Goal: Transaction & Acquisition: Purchase product/service

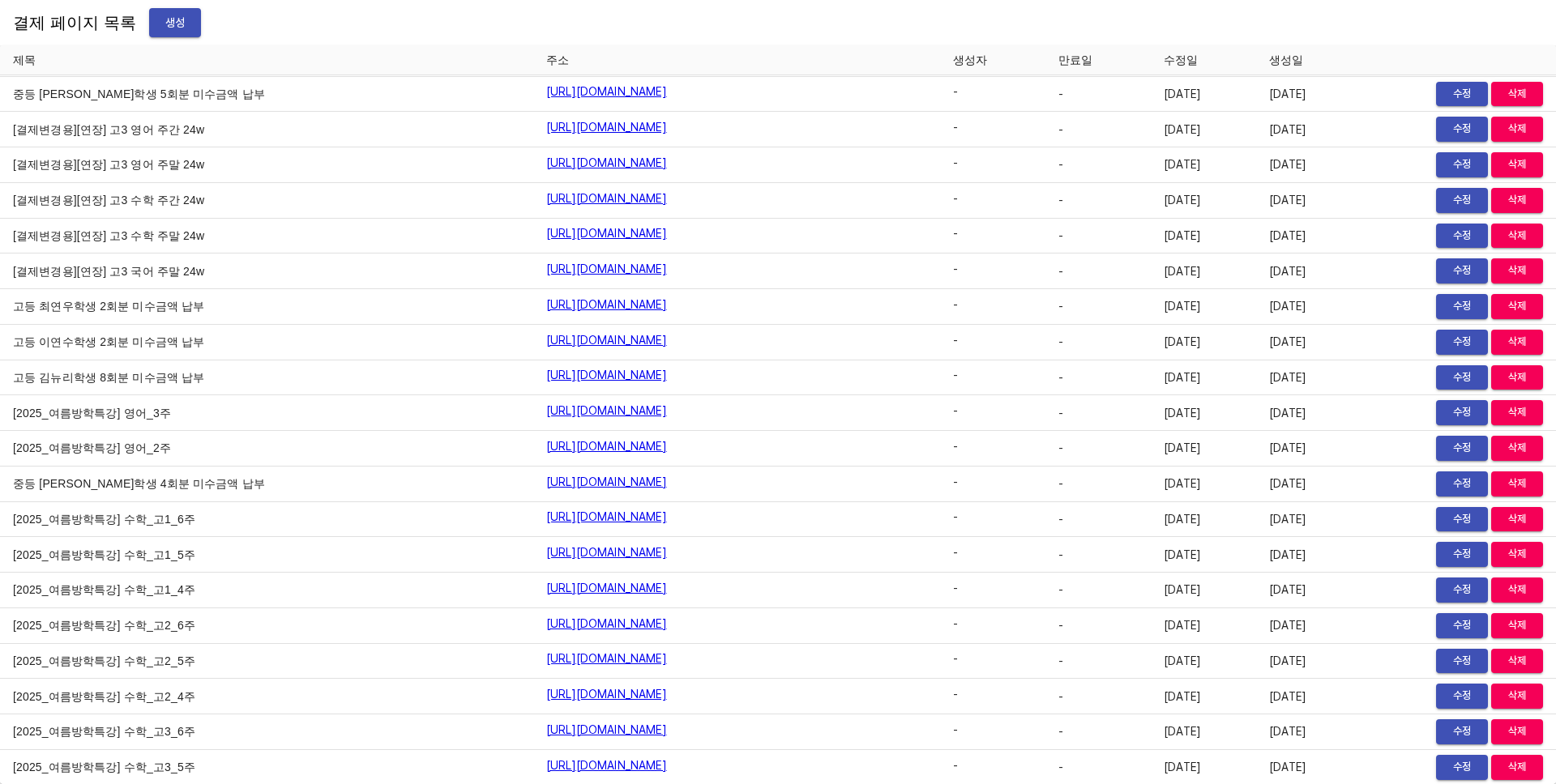
scroll to position [18358, 0]
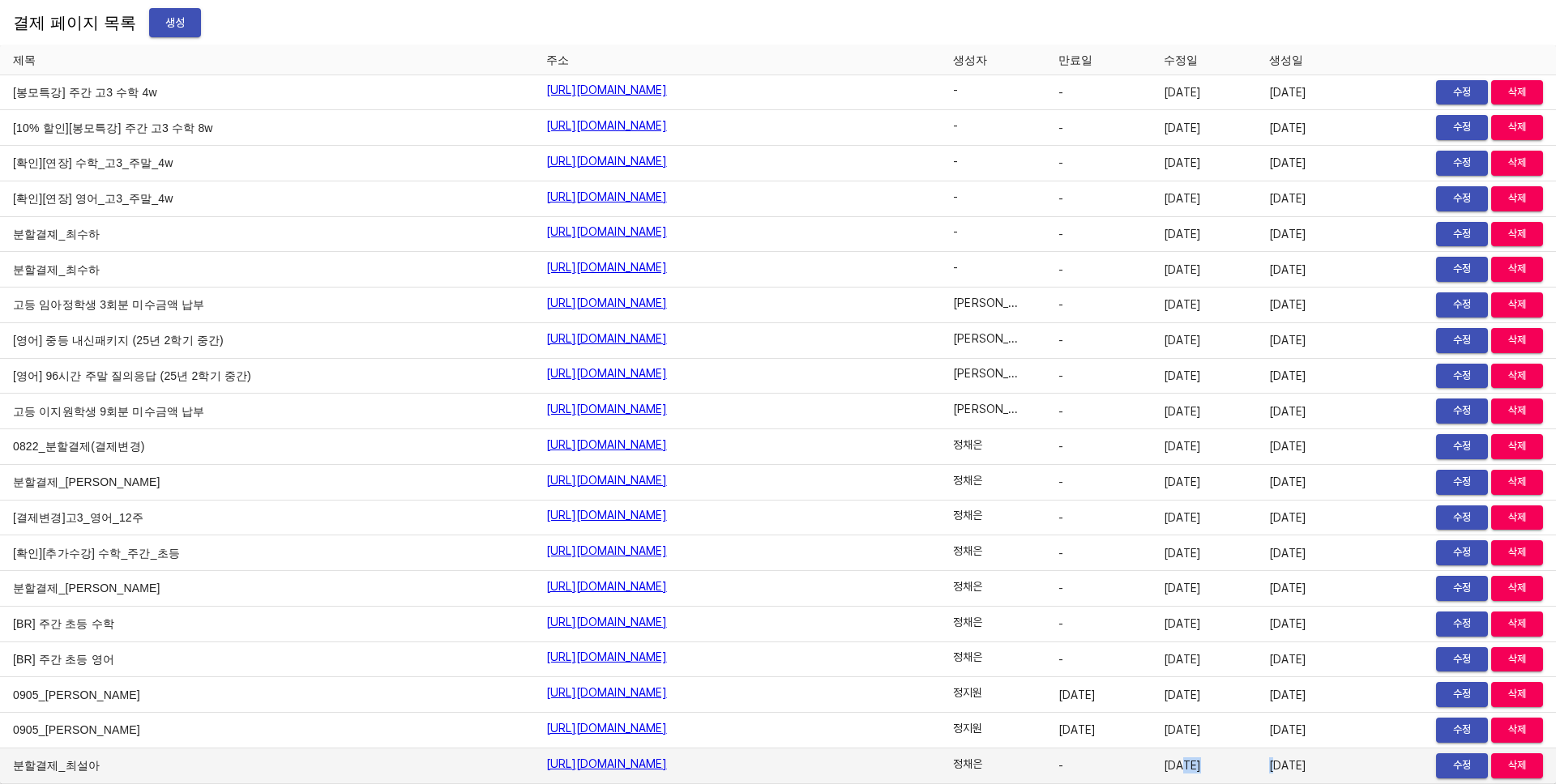
drag, startPoint x: 1196, startPoint y: 769, endPoint x: 1296, endPoint y: 771, distance: 100.0
click at [1294, 771] on tr "분할결제_최설아 https://payment.mildang.kr/kBMXTPsTjkiG8o-t7C04s 정채은 - 2025-09-10 2025…" at bounding box center [778, 766] width 1556 height 35
click at [1298, 771] on span "[DATE]" at bounding box center [1306, 765] width 73 height 16
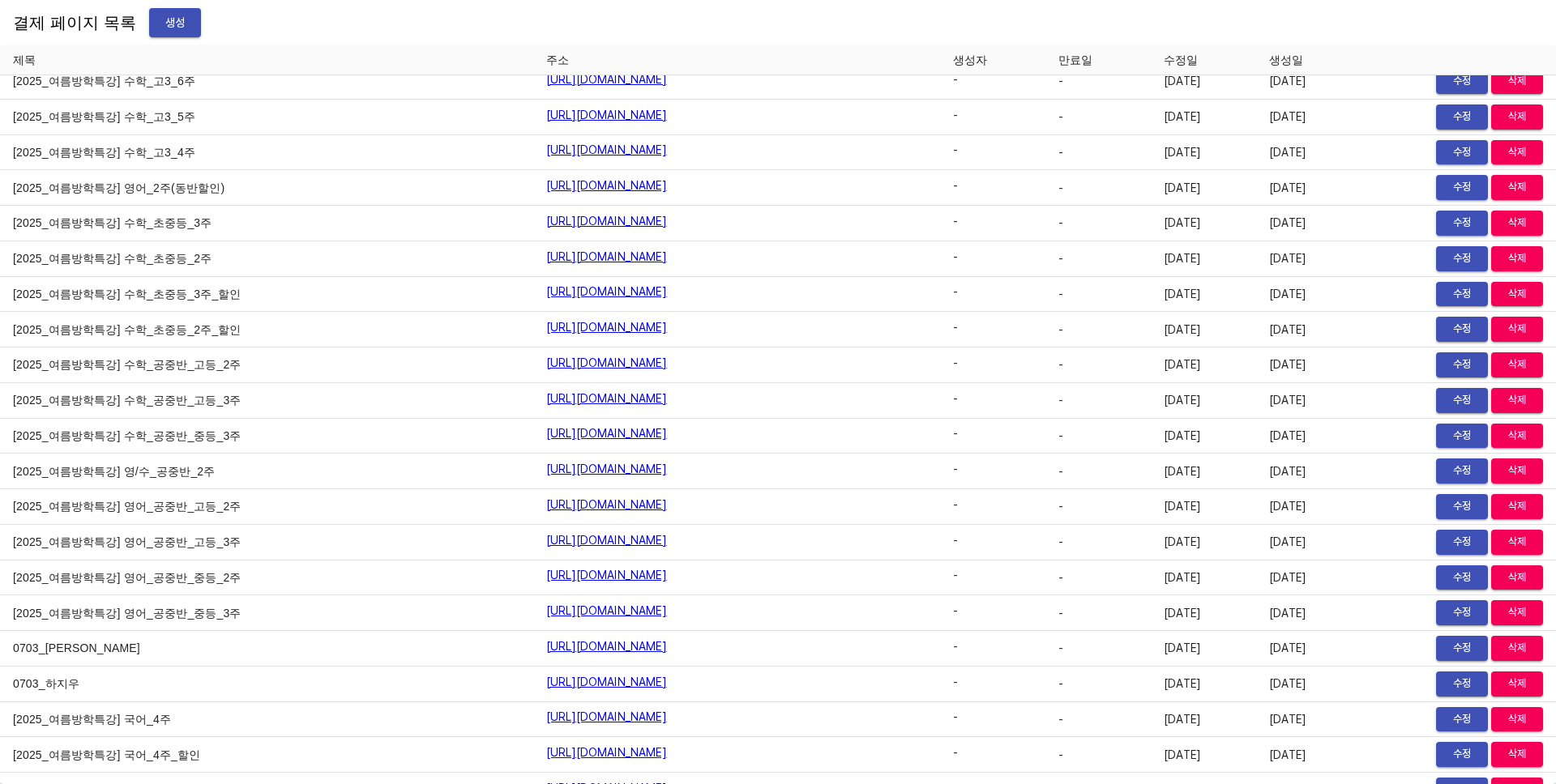
scroll to position [18392, 0]
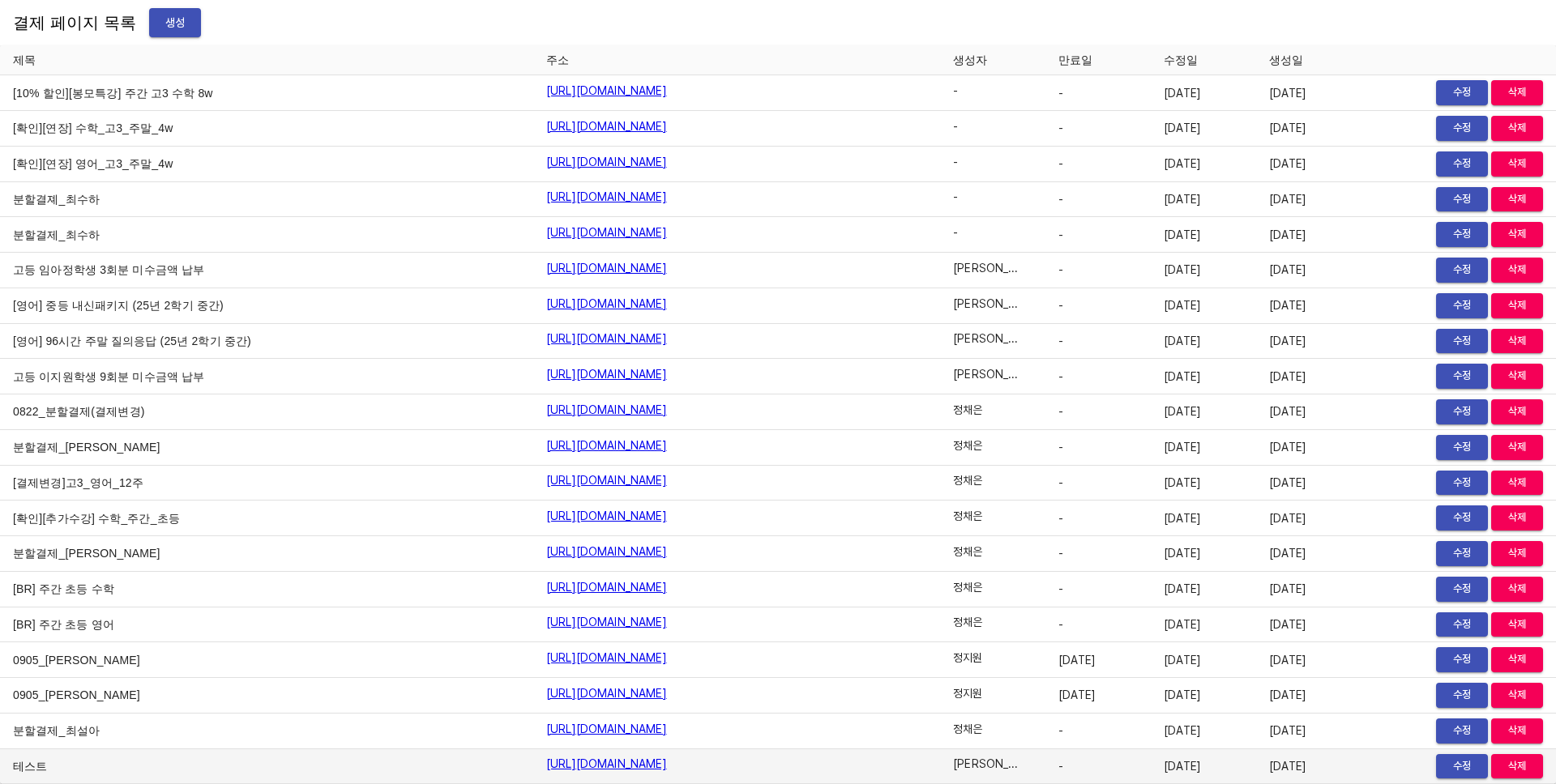
click at [566, 763] on link "[URL][DOMAIN_NAME]" at bounding box center [607, 764] width 121 height 16
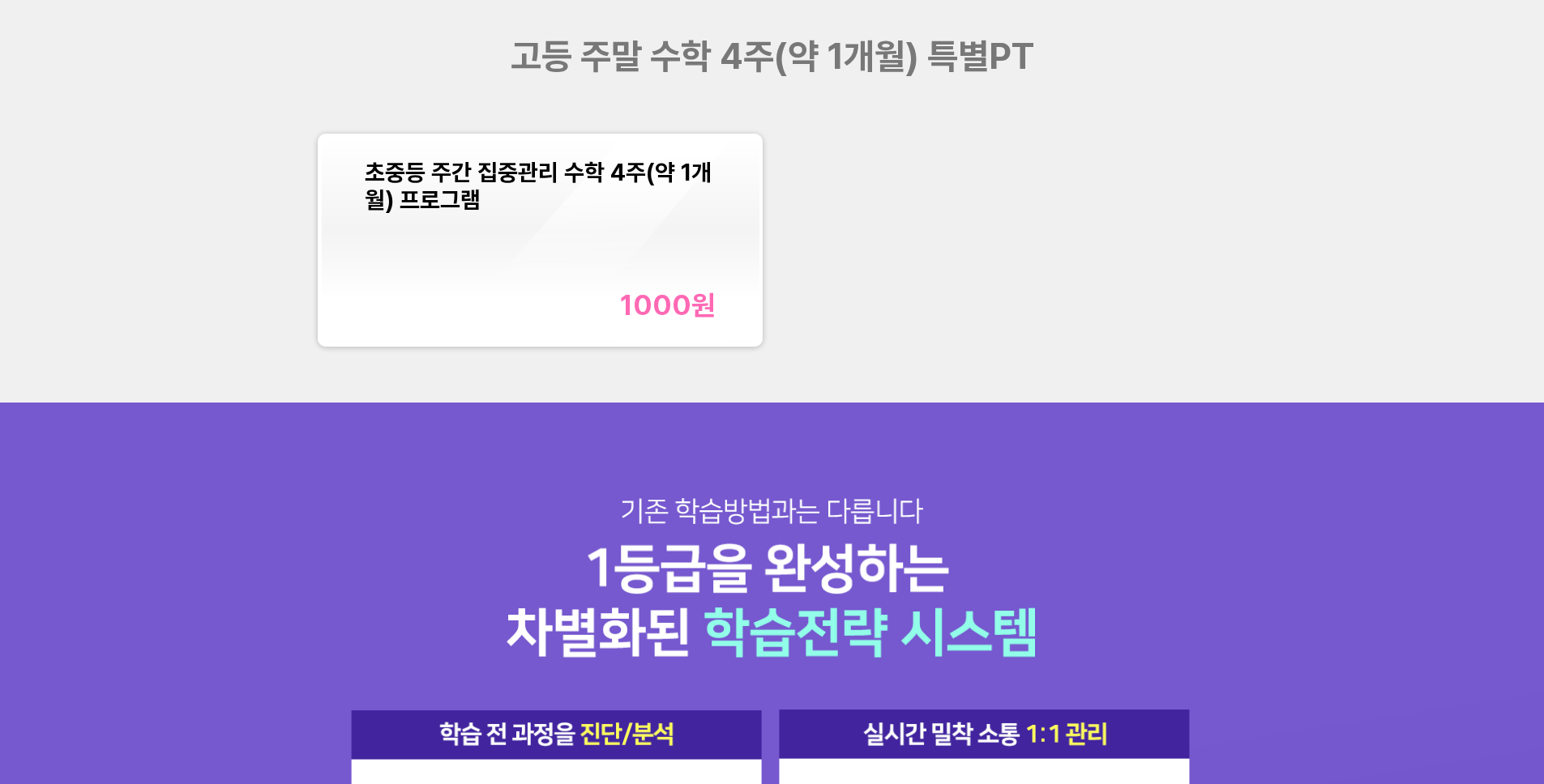
scroll to position [1964, 0]
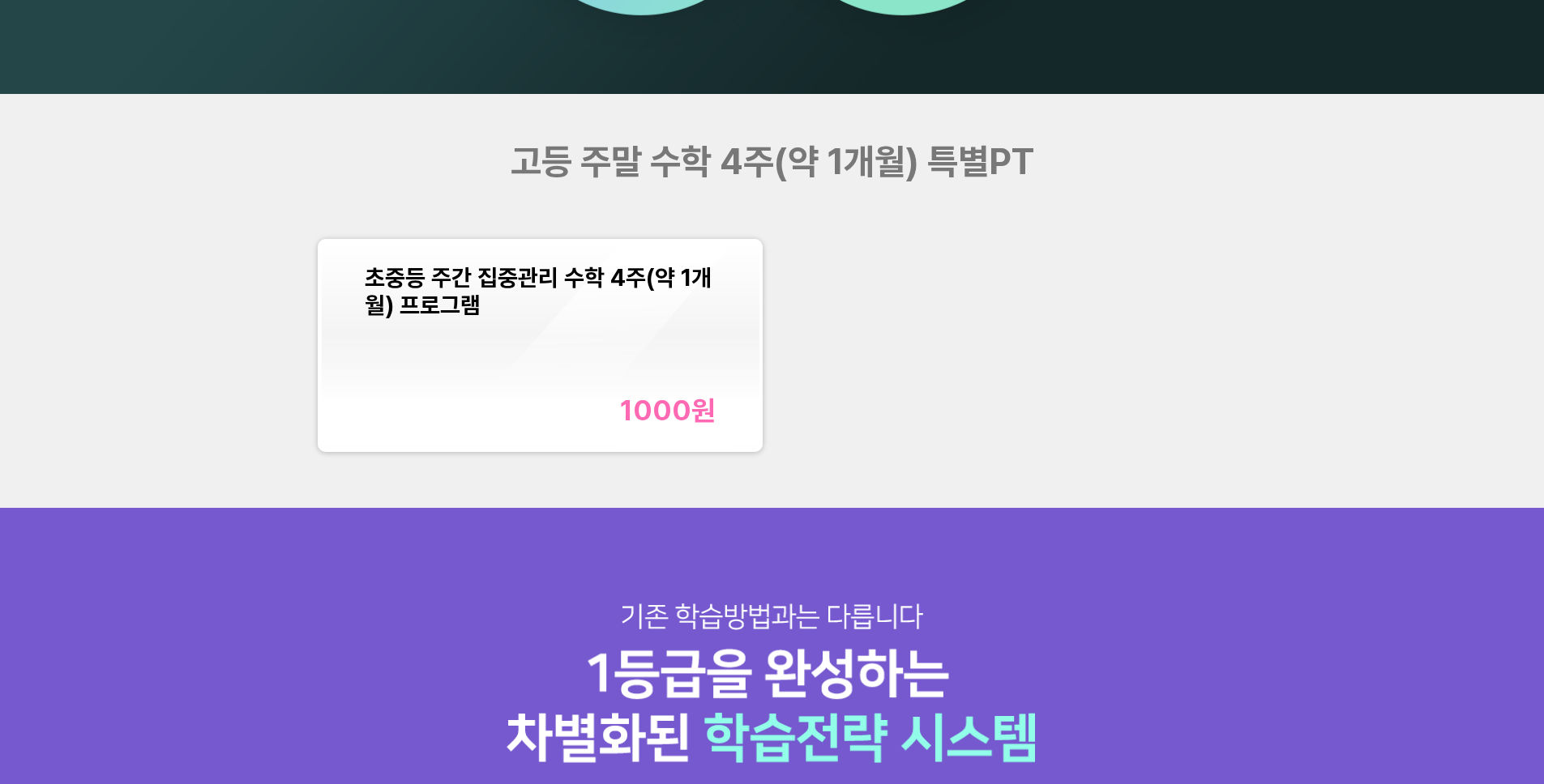
click at [600, 355] on div "초중등 주간 집중관리 수학 4주(약 1개월) 프로그램 1000 원" at bounding box center [540, 346] width 351 height 164
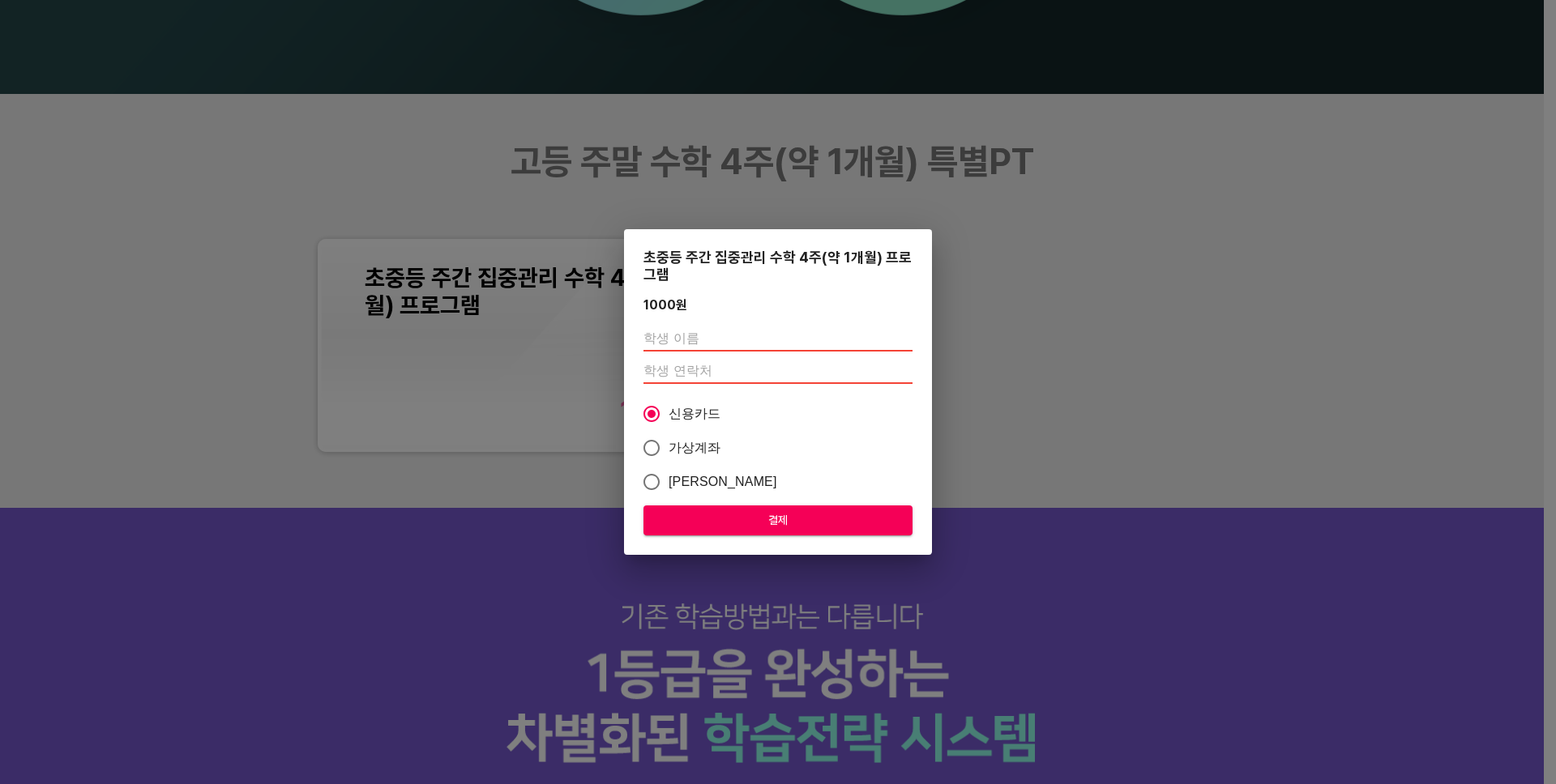
click at [699, 337] on input "text" at bounding box center [778, 338] width 269 height 26
type input "[PERSON_NAME]"
click at [731, 379] on input "number" at bounding box center [778, 371] width 269 height 26
type input "01048504720"
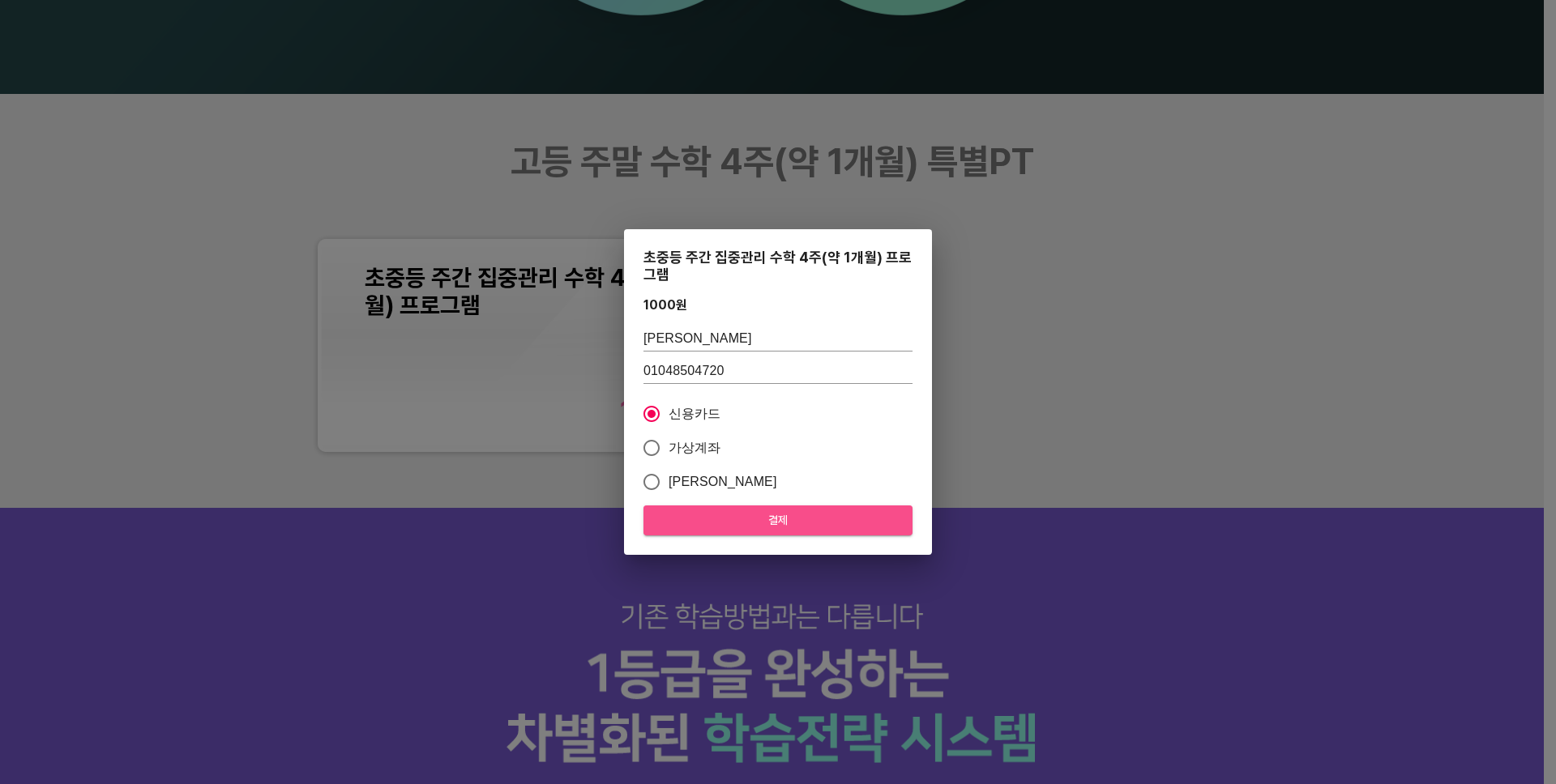
click at [743, 516] on span "결제" at bounding box center [778, 519] width 244 height 20
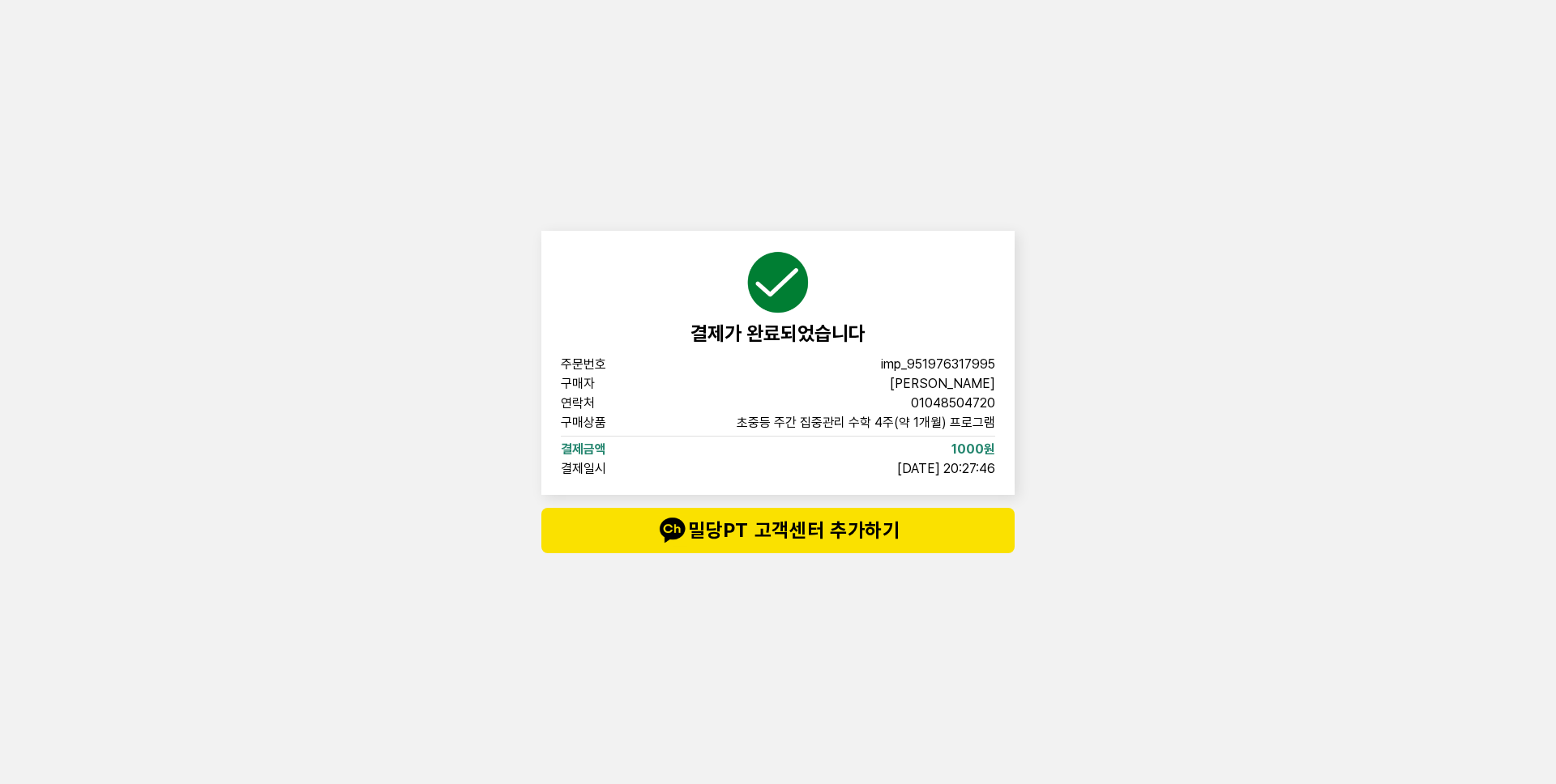
click at [1138, 311] on div "결제가 완료되었습니다 주문번호 imp_[PHONE_NUMBER] 구매자 이시은 연락처 01048504720 구매상품 초중등 주간 집중관리 수학…" at bounding box center [778, 392] width 1556 height 784
